Goal: Information Seeking & Learning: Learn about a topic

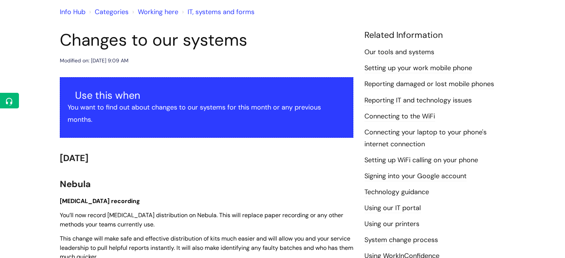
scroll to position [74, 0]
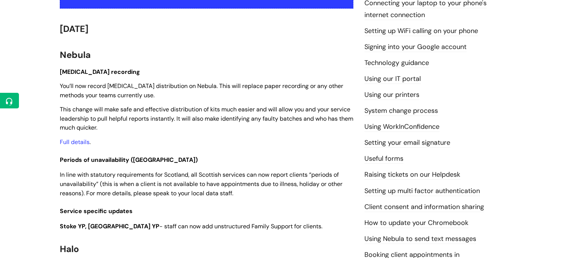
scroll to position [223, 0]
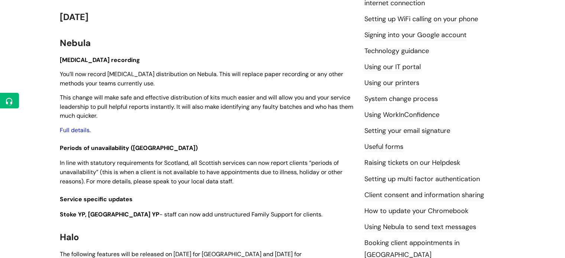
click at [79, 130] on link "Full details" at bounding box center [75, 130] width 30 height 8
